Goal: Transaction & Acquisition: Purchase product/service

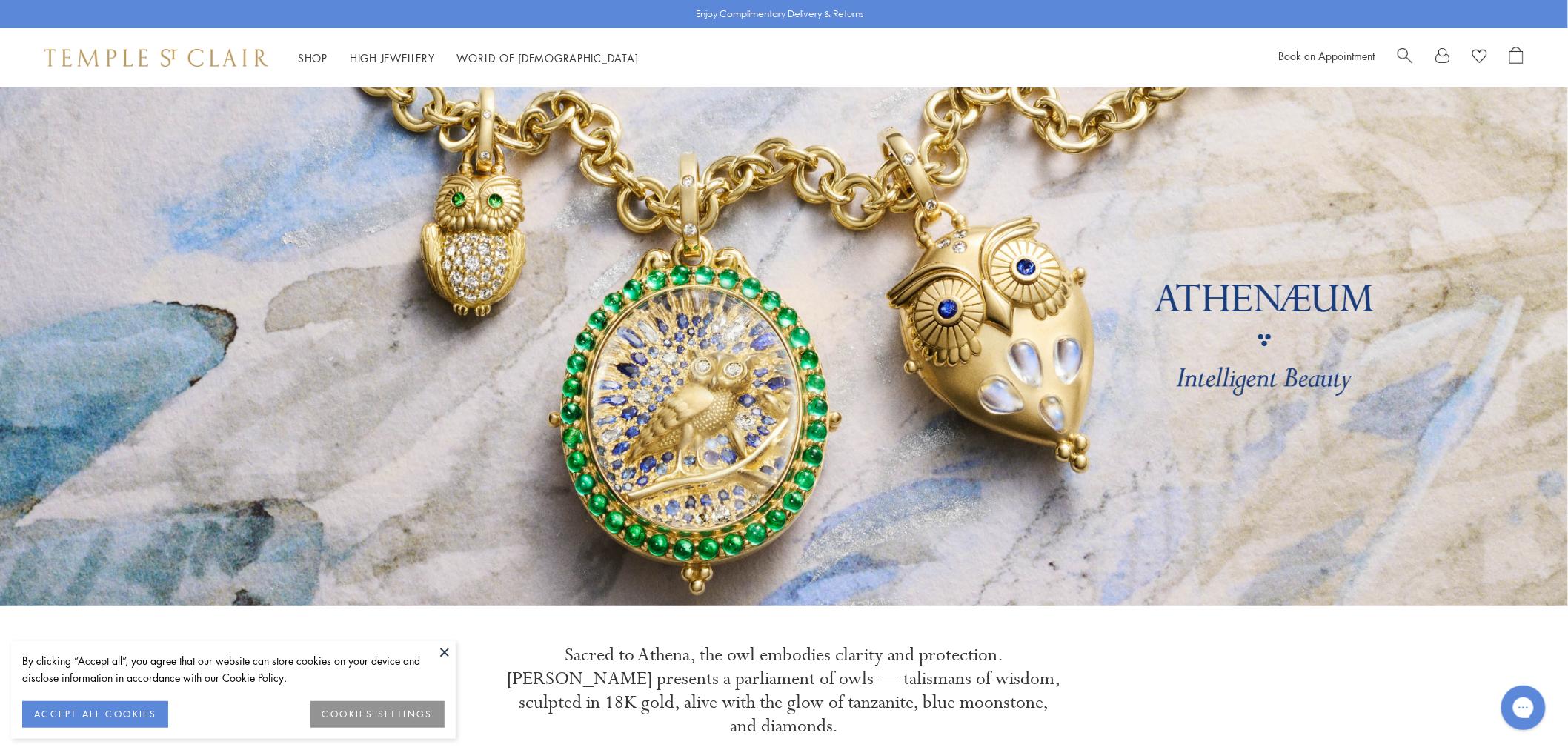
click at [1406, 57] on span "Search" at bounding box center [1405, 54] width 15 height 15
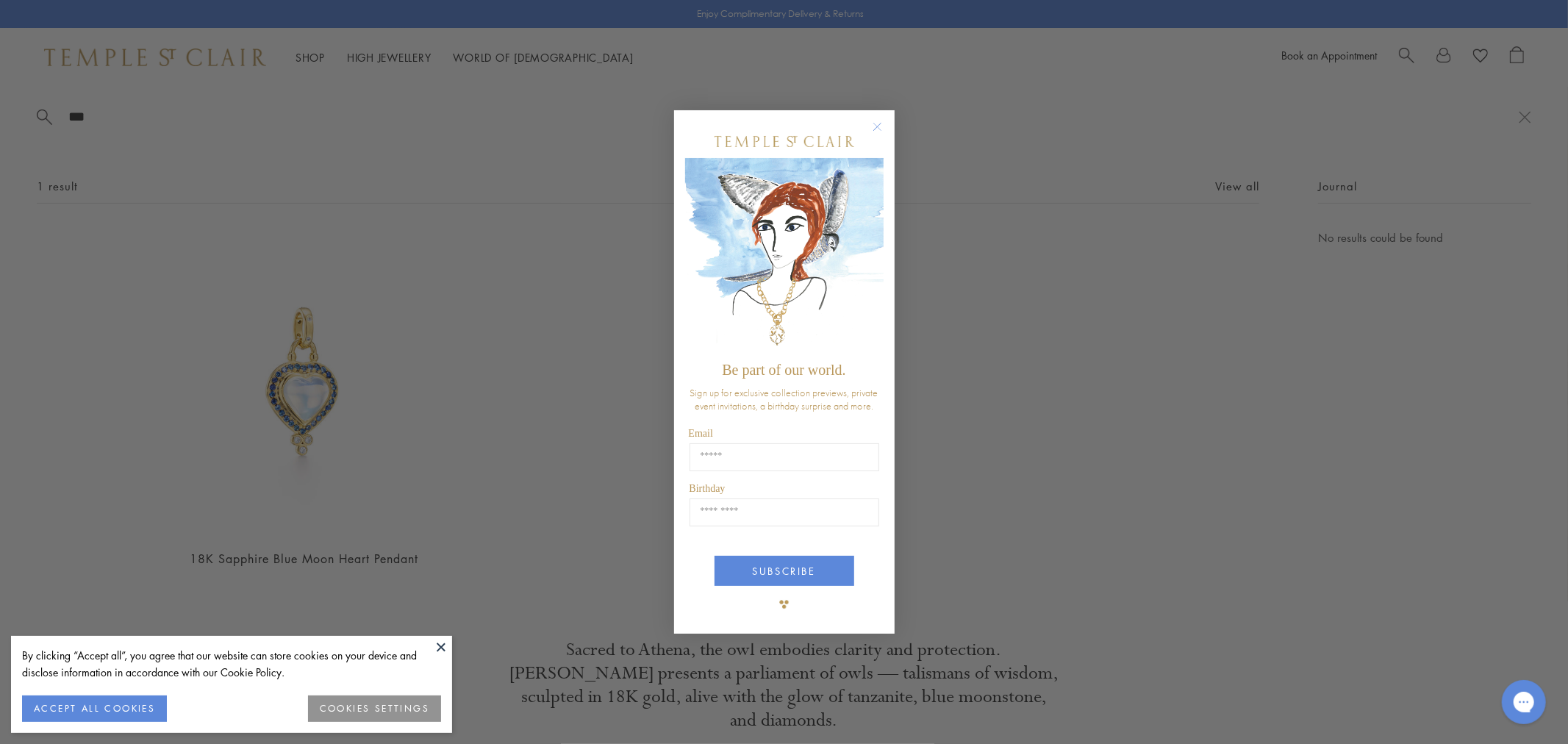
click at [880, 127] on circle "Close dialog" at bounding box center [877, 127] width 18 height 18
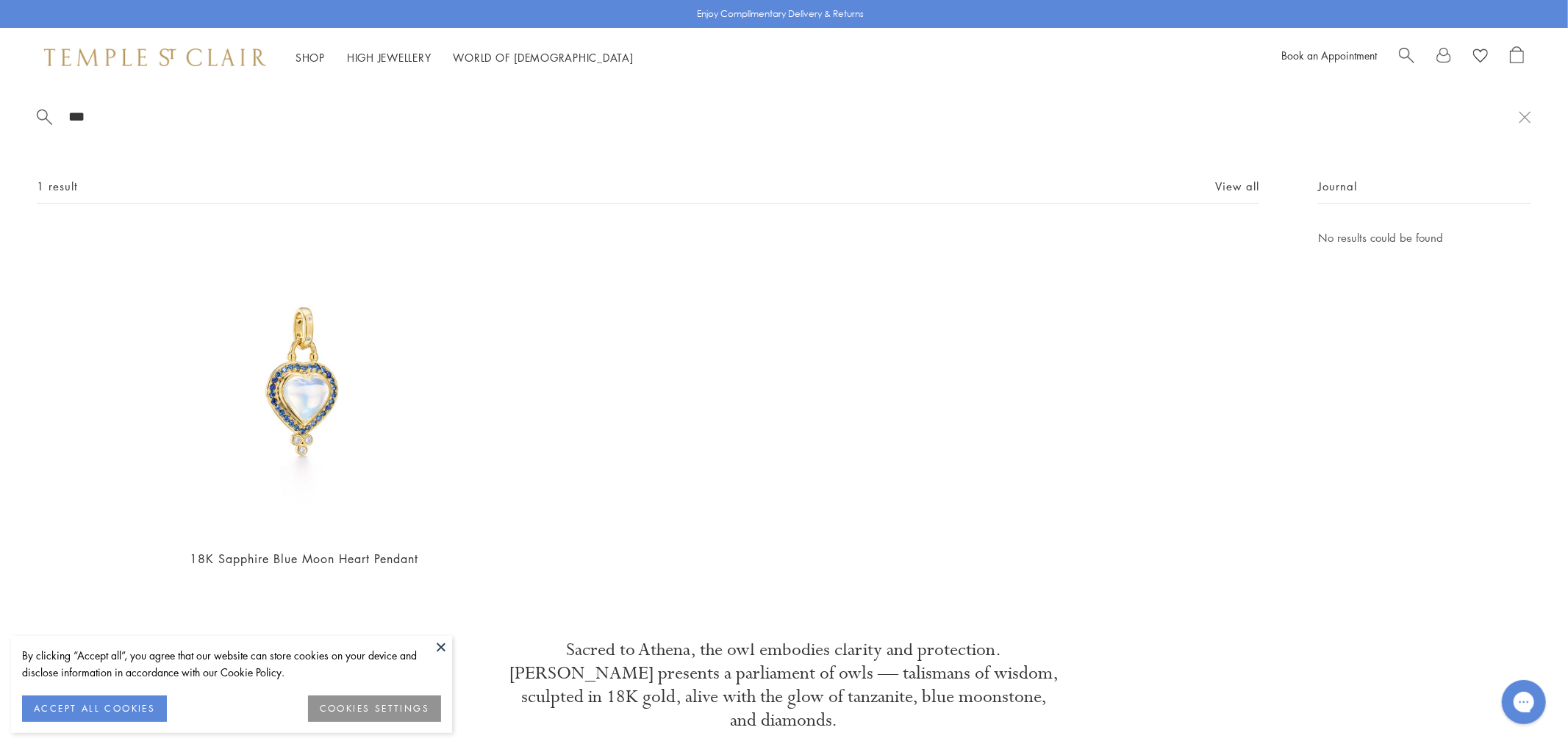
click at [143, 116] on input "***" at bounding box center [793, 116] width 1452 height 17
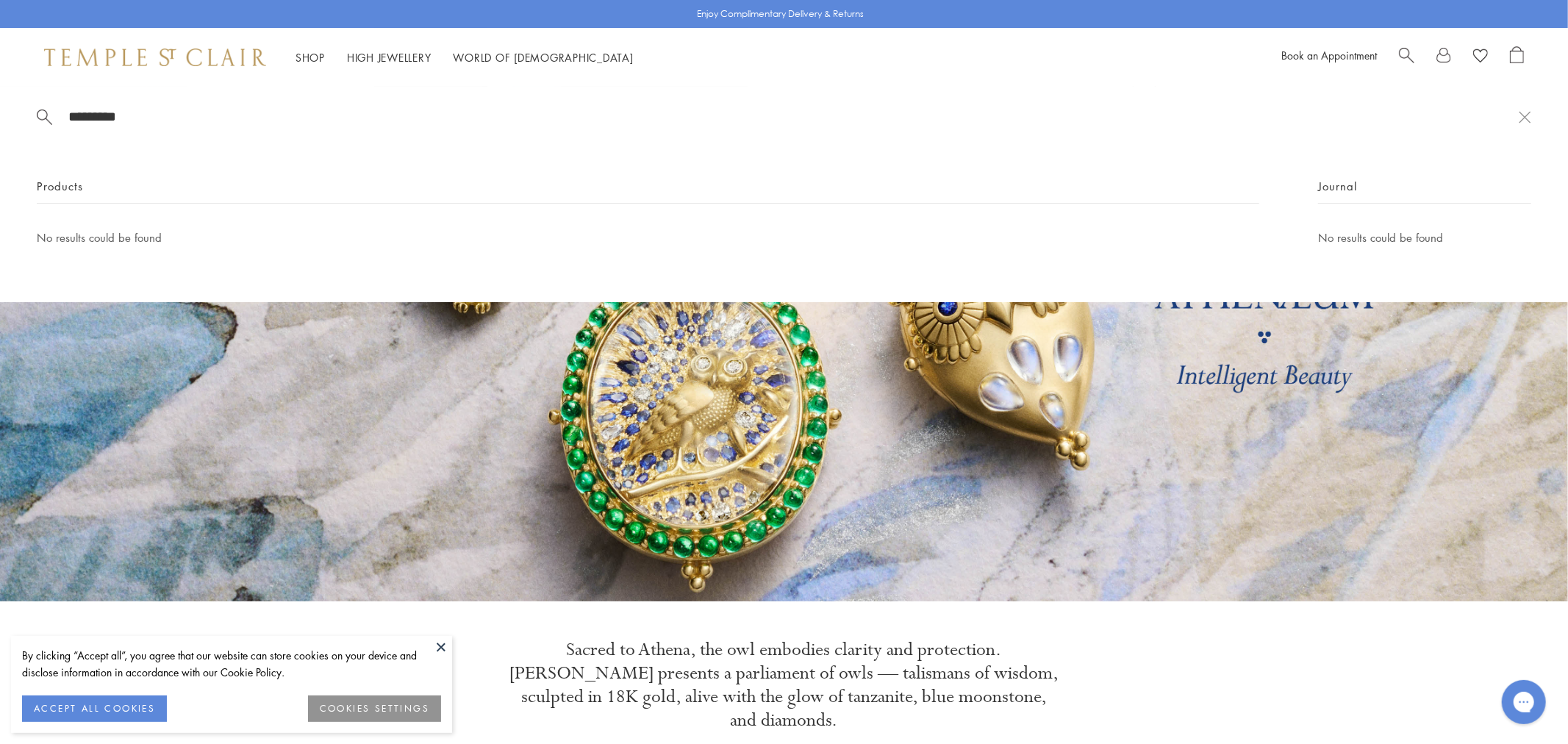
drag, startPoint x: 172, startPoint y: 114, endPoint x: 243, endPoint y: 89, distance: 75.3
click at [130, 114] on input "*********" at bounding box center [793, 116] width 1452 height 17
type input "*********"
click at [400, 47] on div "Shop Shop Categories Amulets Pendants & Charms Lockets Chains & Leather Cords E…" at bounding box center [784, 58] width 1568 height 59
click at [395, 58] on link "High Jewellery High Jewellery" at bounding box center [388, 58] width 84 height 15
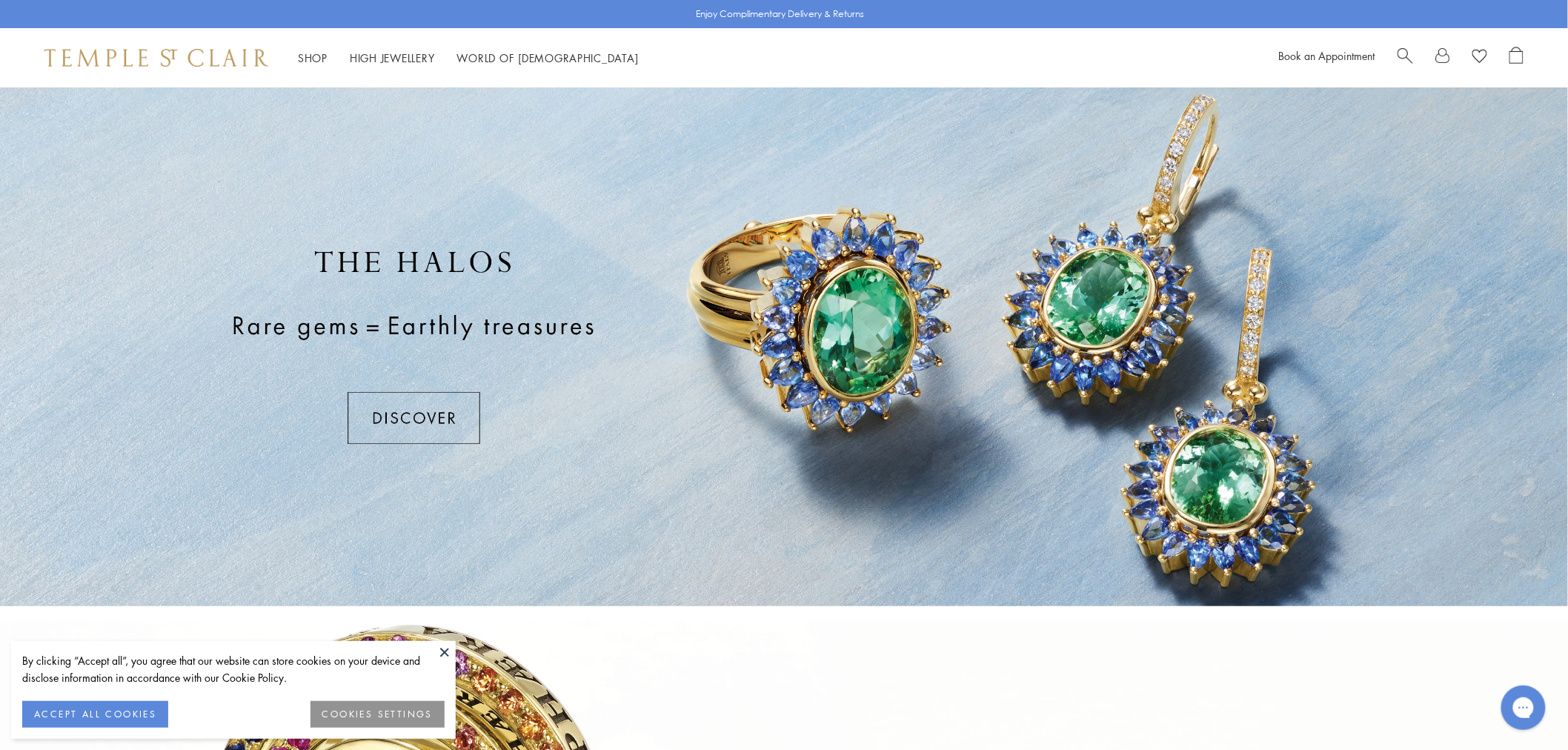
click at [440, 654] on button at bounding box center [444, 652] width 22 height 22
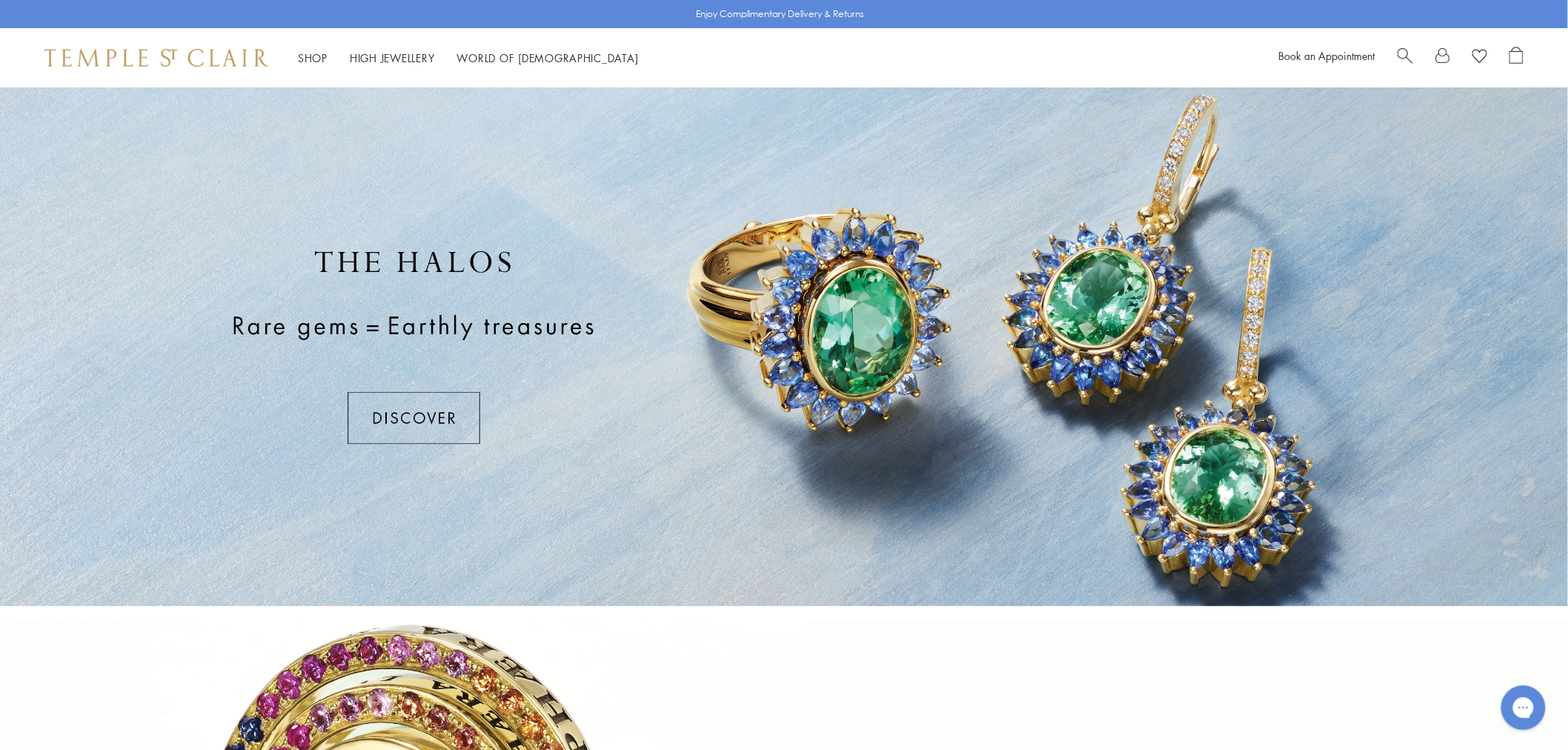
click at [412, 406] on div at bounding box center [784, 347] width 1568 height 519
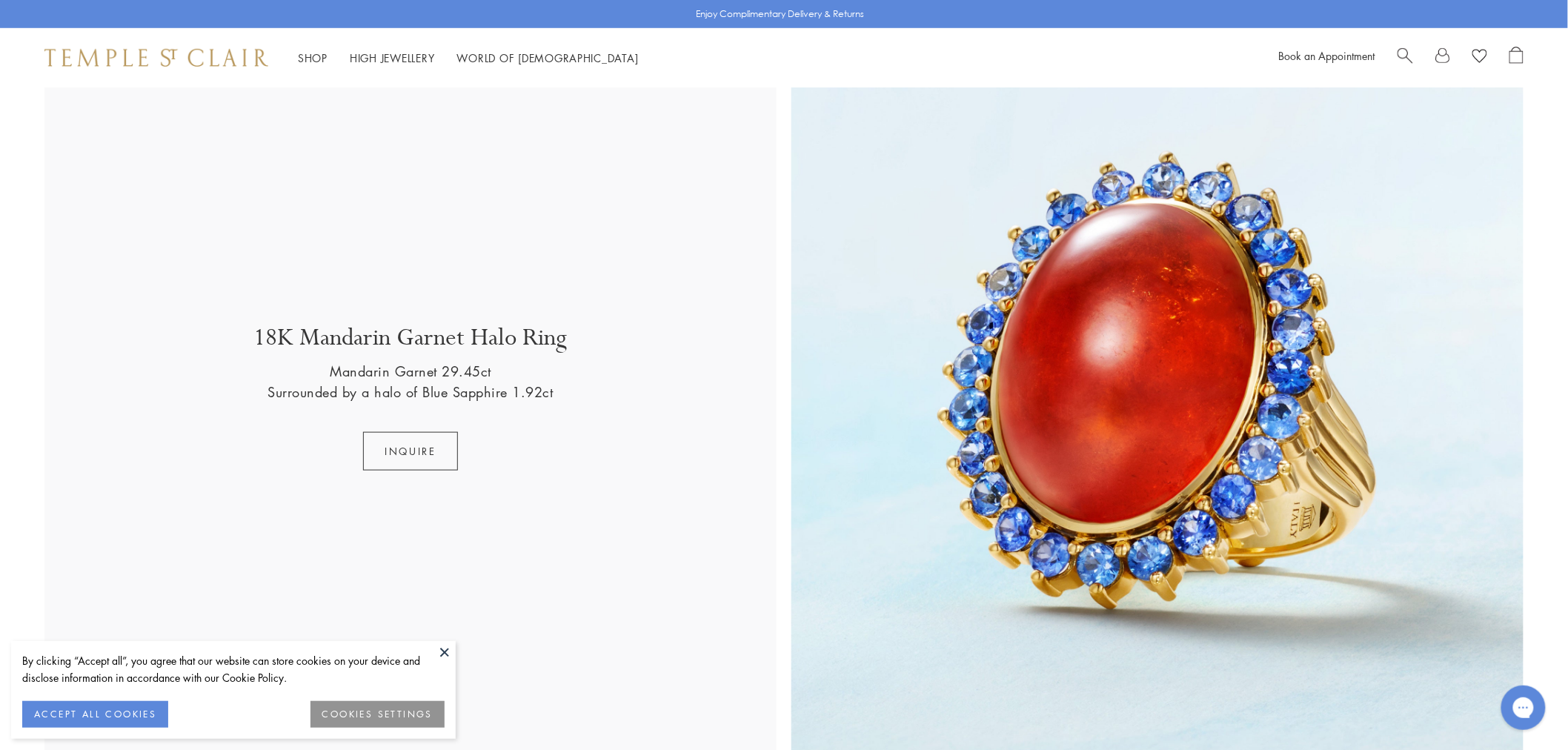
scroll to position [3469, 0]
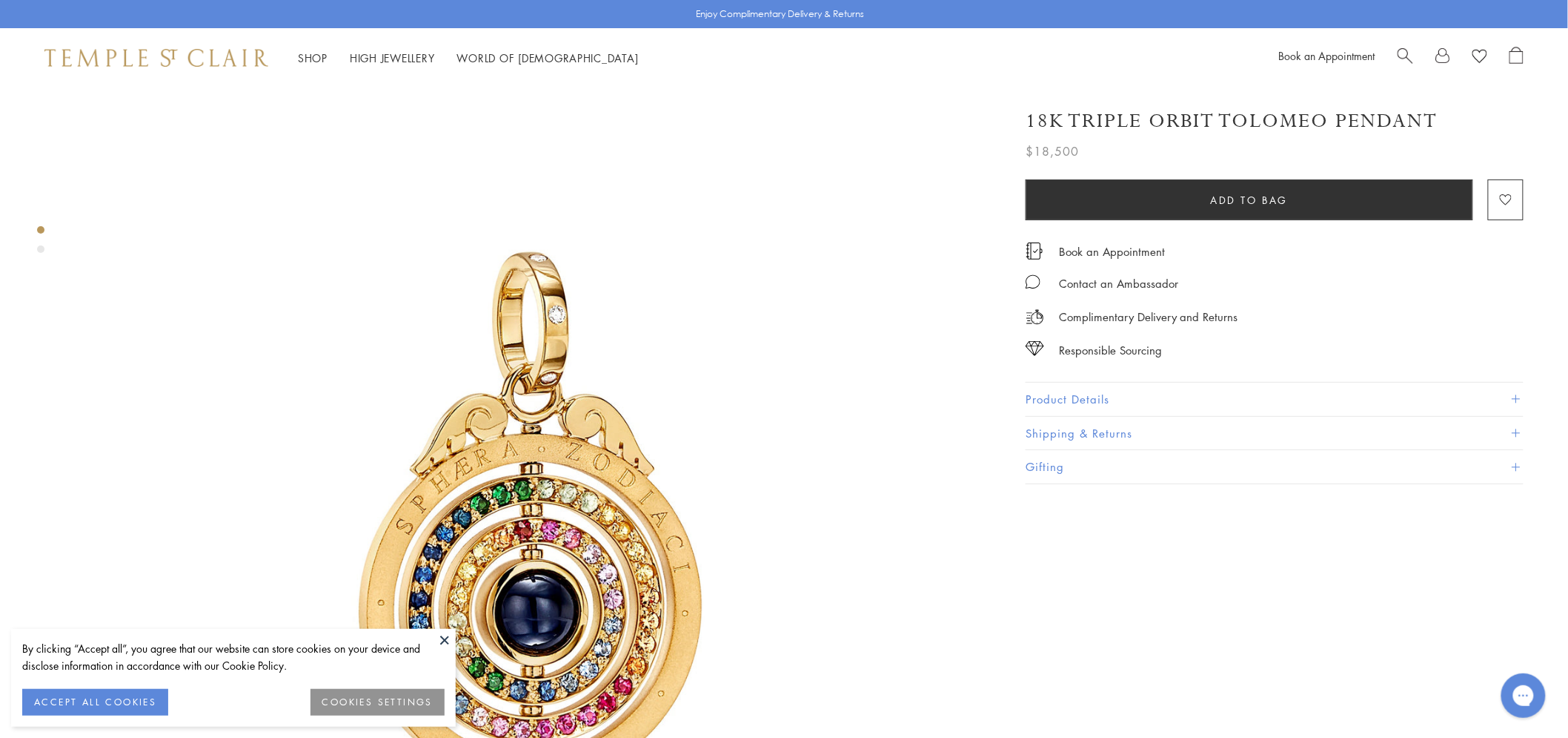
click at [1096, 390] on button "Product Details" at bounding box center [1275, 399] width 498 height 33
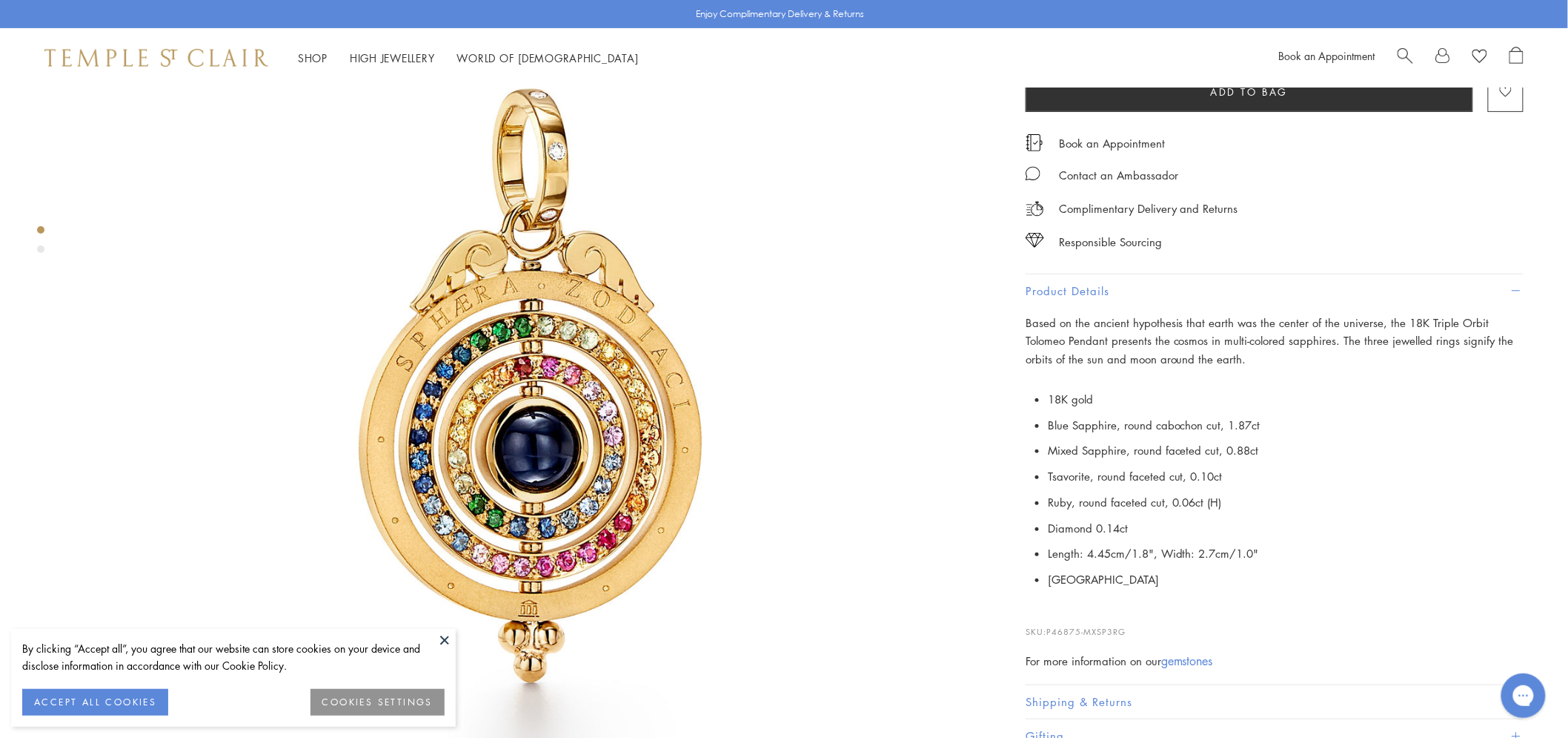
scroll to position [164, 0]
click at [441, 636] on button at bounding box center [444, 639] width 22 height 22
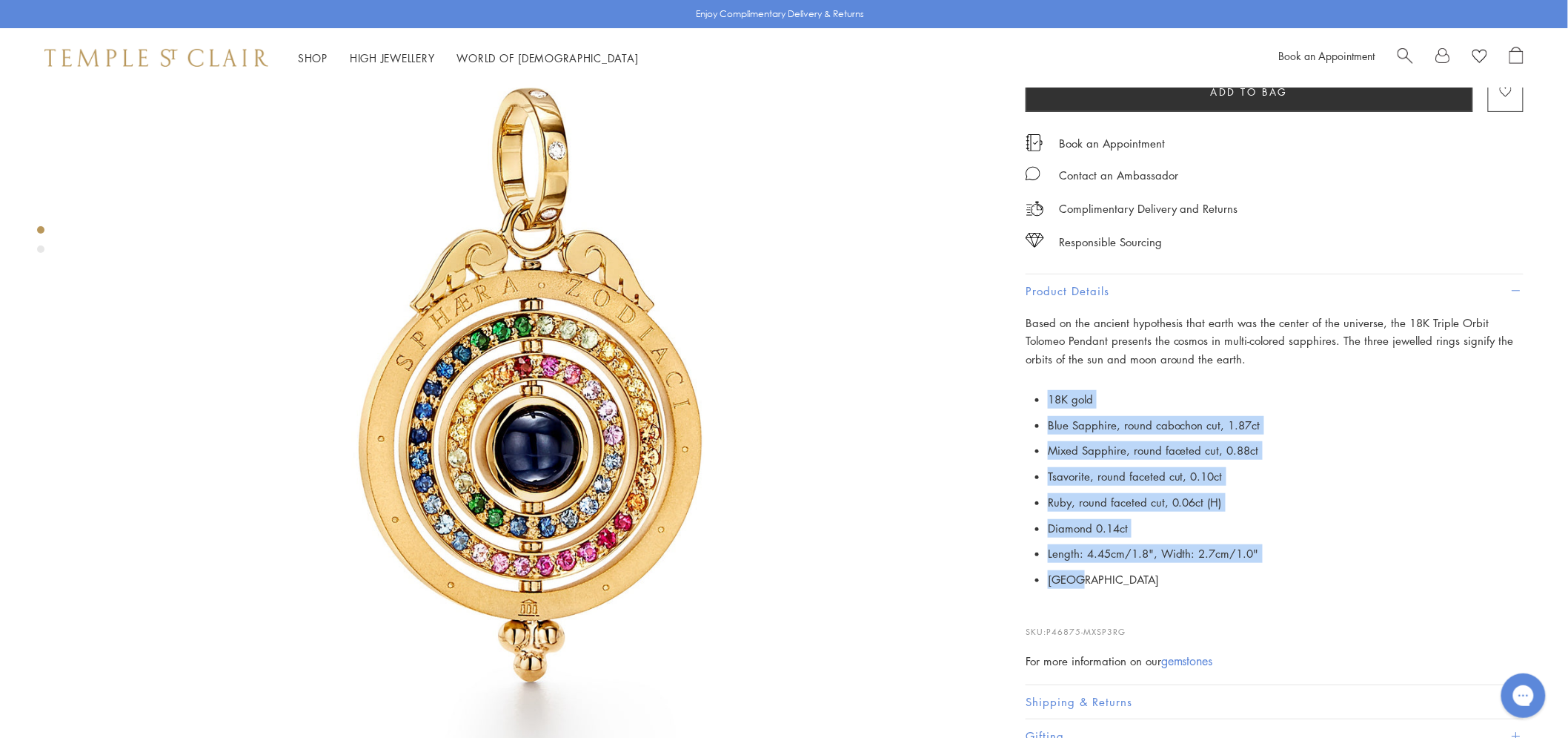
drag, startPoint x: 1079, startPoint y: 580, endPoint x: 1028, endPoint y: 396, distance: 190.9
click at [1028, 396] on p "18K gold Blue Sapphire, round cabochon cut, 1.87ct Mixed Sapphire, round facete…" at bounding box center [1275, 490] width 498 height 206
copy ul "18K gold Blue Sapphire, round cabochon cut, 1.87ct Mixed Sapphire, round facete…"
